Goal: Transaction & Acquisition: Purchase product/service

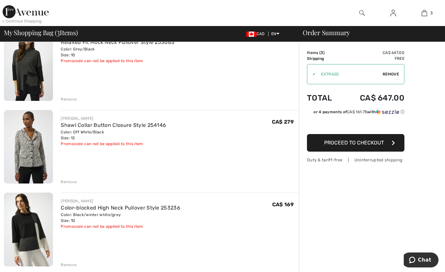
scroll to position [79, 0]
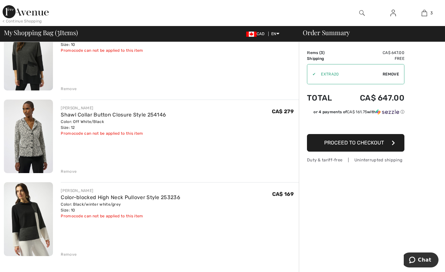
click at [64, 252] on div "Remove" at bounding box center [69, 254] width 16 height 6
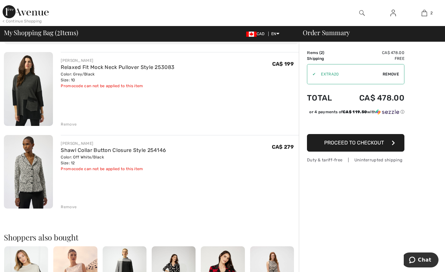
scroll to position [35, 0]
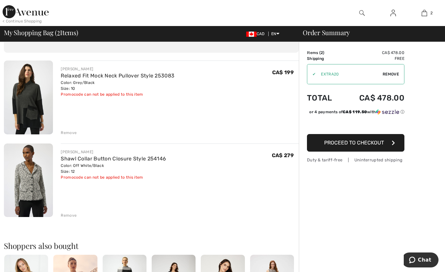
click at [358, 145] on button "Proceed to Checkout" at bounding box center [355, 143] width 97 height 18
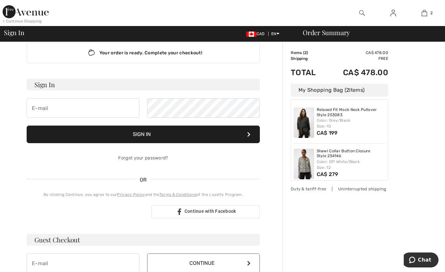
scroll to position [26, 0]
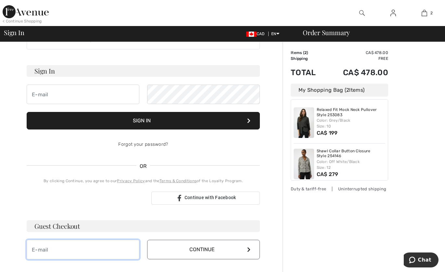
click at [65, 247] on input "email" at bounding box center [83, 248] width 113 height 19
type input "[EMAIL_ADDRESS][DOMAIN_NAME]"
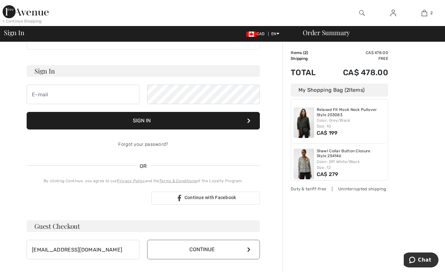
click at [208, 248] on button "Continue" at bounding box center [203, 248] width 113 height 19
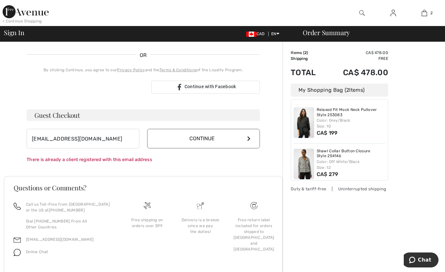
scroll to position [142, 0]
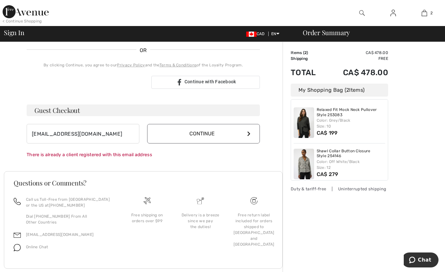
click at [210, 132] on button "Continue" at bounding box center [203, 133] width 113 height 19
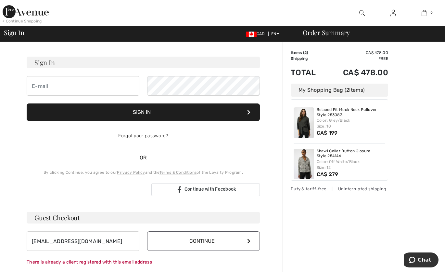
scroll to position [31, 0]
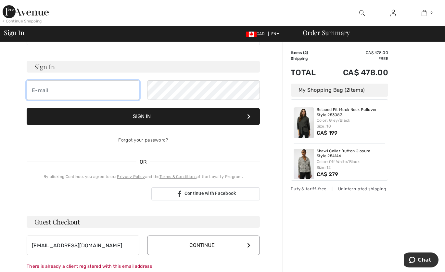
click at [77, 92] on input "email" at bounding box center [83, 89] width 113 height 19
type input "[EMAIL_ADDRESS][DOMAIN_NAME]"
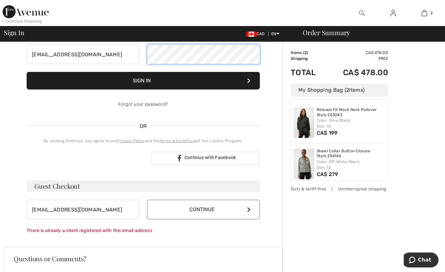
scroll to position [55, 0]
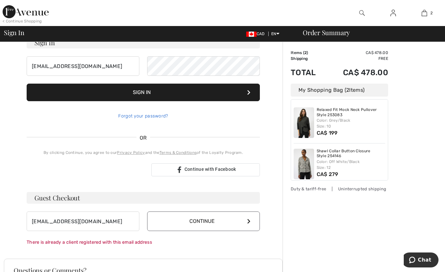
click at [151, 113] on div "Forgot your password?" at bounding box center [143, 115] width 233 height 19
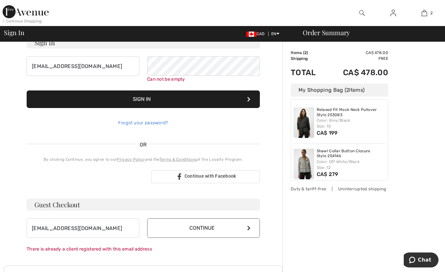
click at [148, 121] on link "Forgot your password?" at bounding box center [143, 123] width 50 height 6
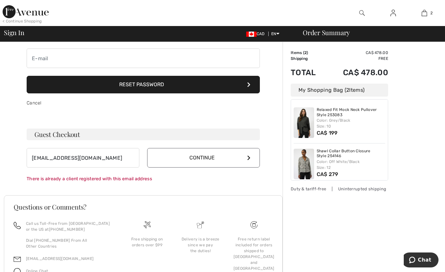
click at [147, 83] on button "Reset Password" at bounding box center [143, 85] width 233 height 18
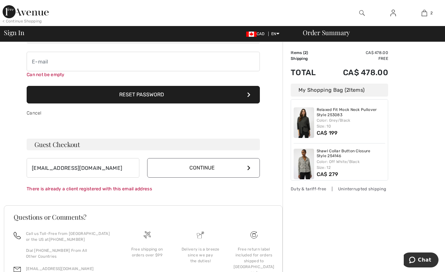
scroll to position [51, 0]
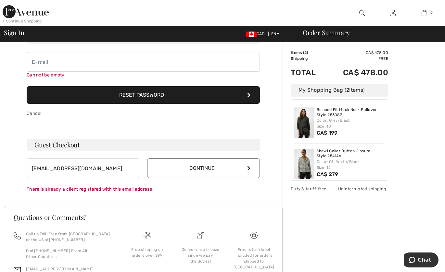
click at [246, 97] on button "Reset Password" at bounding box center [143, 95] width 233 height 18
click at [165, 96] on button "Reset Password" at bounding box center [143, 95] width 233 height 18
click at [153, 95] on button "Reset Password" at bounding box center [143, 95] width 233 height 18
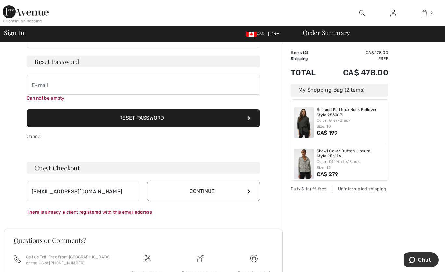
scroll to position [0, 0]
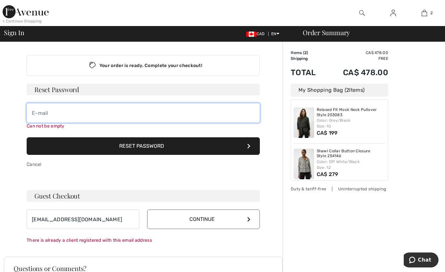
click at [85, 114] on input "email" at bounding box center [143, 112] width 233 height 19
type input "lefrancoisl@hotmail.com"
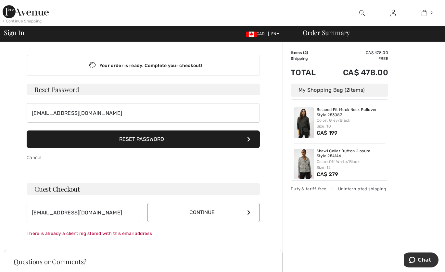
click at [139, 143] on button "Reset Password" at bounding box center [143, 139] width 233 height 18
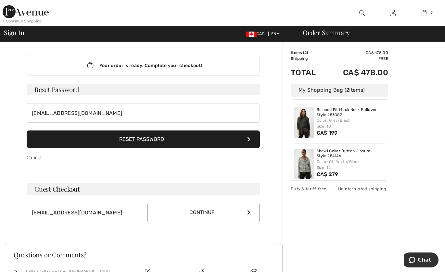
click at [280, 35] on div "CAD EN English Français" at bounding box center [268, 34] width 54 height 6
click at [275, 33] on span "EN" at bounding box center [275, 34] width 8 height 5
click at [277, 56] on link "Français" at bounding box center [294, 54] width 41 height 10
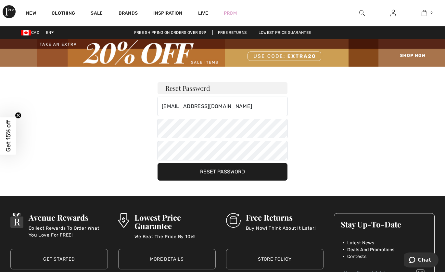
click at [223, 174] on button "Reset Password" at bounding box center [223, 172] width 130 height 18
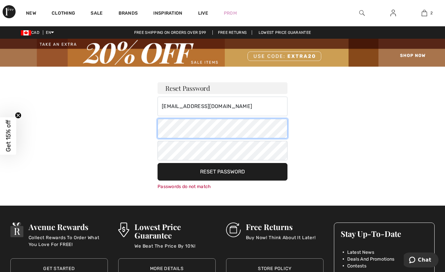
click at [147, 129] on div "Reset Password lefrancoisl@hotmail.com Your password must: include both lower a…" at bounding box center [222, 128] width 445 height 123
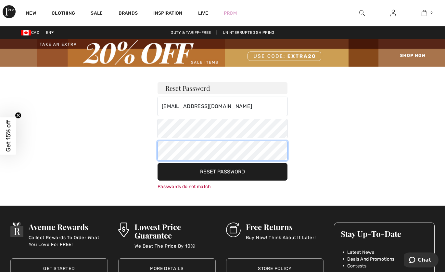
click at [132, 150] on div "Reset Password lefrancoisl@hotmail.com Your password must: include both lower a…" at bounding box center [222, 128] width 445 height 123
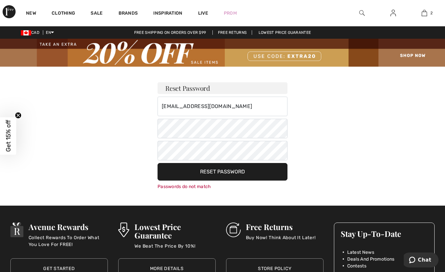
click at [220, 171] on button "Reset Password" at bounding box center [223, 172] width 130 height 18
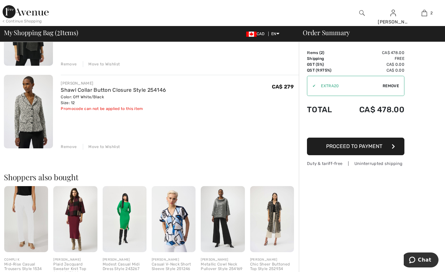
scroll to position [52, 0]
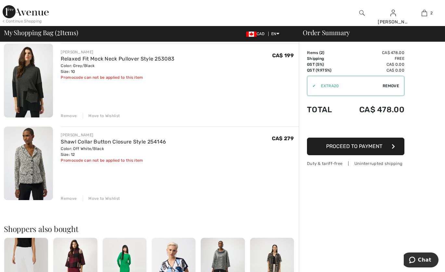
click at [350, 146] on span "Proceed to Payment" at bounding box center [354, 146] width 56 height 6
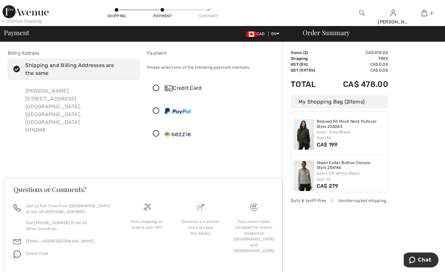
click at [154, 87] on icon at bounding box center [155, 88] width 17 height 7
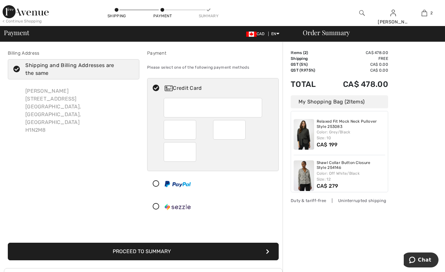
scroll to position [82, 0]
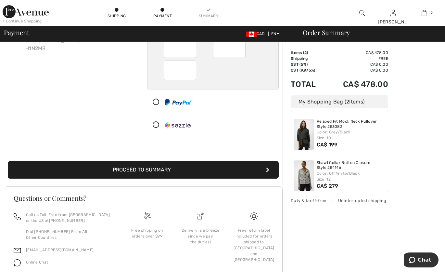
click at [150, 170] on button "Proceed to Summary" at bounding box center [143, 170] width 271 height 18
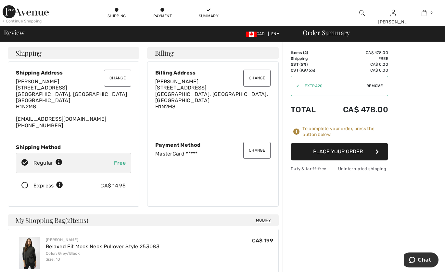
click at [334, 150] on button "Place Your Order" at bounding box center [339, 152] width 97 height 18
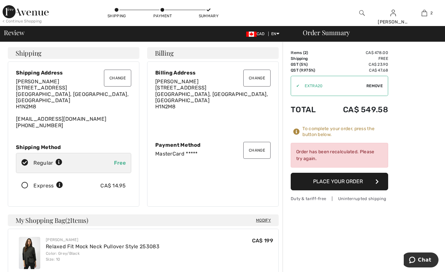
click at [342, 181] on button "Place Your Order" at bounding box center [339, 181] width 97 height 18
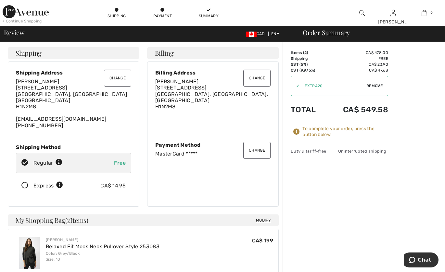
scroll to position [10, 0]
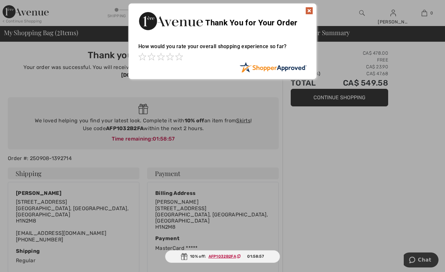
click at [307, 9] on img at bounding box center [309, 11] width 8 height 8
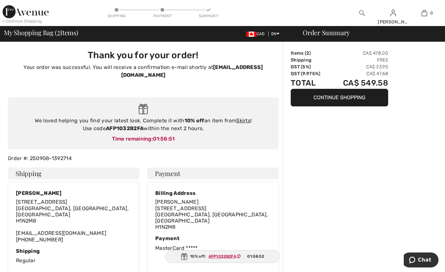
click at [275, 31] on div "My Shopping Bag ( 2 Items) CAD EN English Français" at bounding box center [149, 33] width 291 height 9
click at [281, 53] on link "Français" at bounding box center [294, 54] width 41 height 10
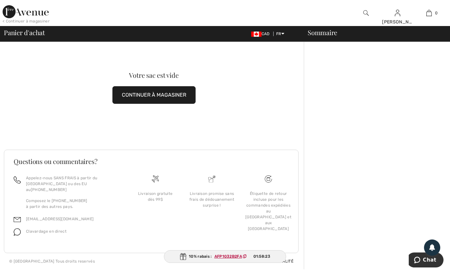
click at [231, 257] on ins "AFP1032B2FA" at bounding box center [228, 256] width 28 height 5
click at [232, 255] on ins "AFP1032B2FA" at bounding box center [228, 256] width 28 height 5
click at [187, 254] on div "10% rabais : AFP1032B2FA 01:58:17" at bounding box center [225, 256] width 122 height 13
drag, startPoint x: 239, startPoint y: 256, endPoint x: 229, endPoint y: 256, distance: 10.1
drag, startPoint x: 229, startPoint y: 256, endPoint x: 219, endPoint y: 256, distance: 10.7
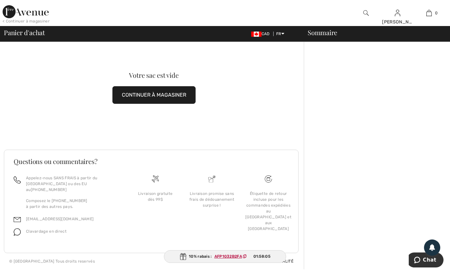
drag, startPoint x: 219, startPoint y: 256, endPoint x: 394, endPoint y: 151, distance: 204.0
click at [394, 151] on div at bounding box center [377, 155] width 146 height 227
drag, startPoint x: 229, startPoint y: 255, endPoint x: 407, endPoint y: 121, distance: 222.4
click at [407, 121] on div at bounding box center [377, 155] width 146 height 227
click at [242, 256] on span "AFP1032B2FA" at bounding box center [231, 256] width 40 height 6
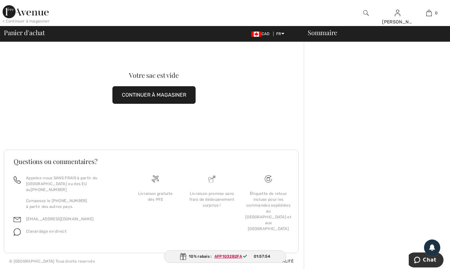
click at [161, 97] on button "CONTINUER À MAGASINER" at bounding box center [153, 95] width 83 height 18
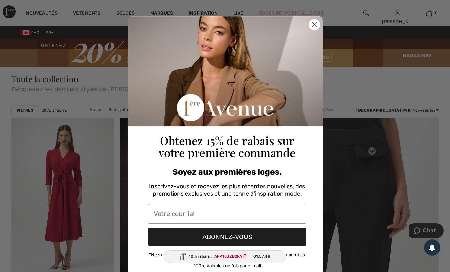
click at [310, 21] on circle "Close dialog" at bounding box center [314, 24] width 11 height 11
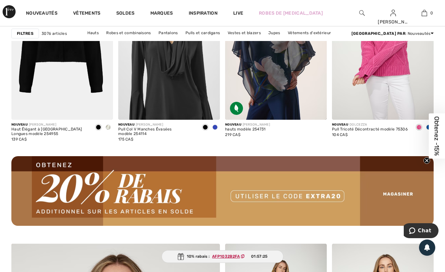
scroll to position [1292, 0]
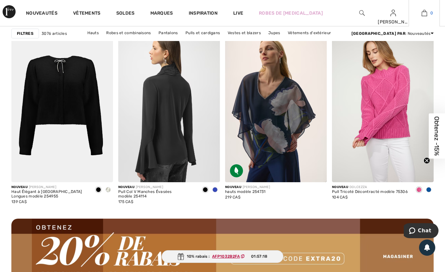
drag, startPoint x: 173, startPoint y: 161, endPoint x: 421, endPoint y: 12, distance: 289.6
click at [421, 12] on link "0" at bounding box center [424, 13] width 31 height 8
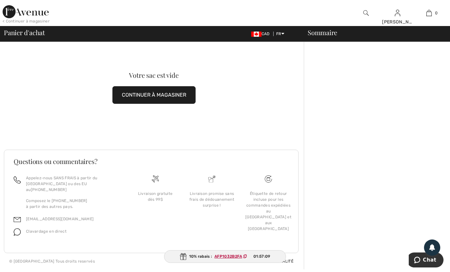
drag, startPoint x: 425, startPoint y: 2, endPoint x: 349, endPoint y: 49, distance: 89.2
